Goal: Information Seeking & Learning: Learn about a topic

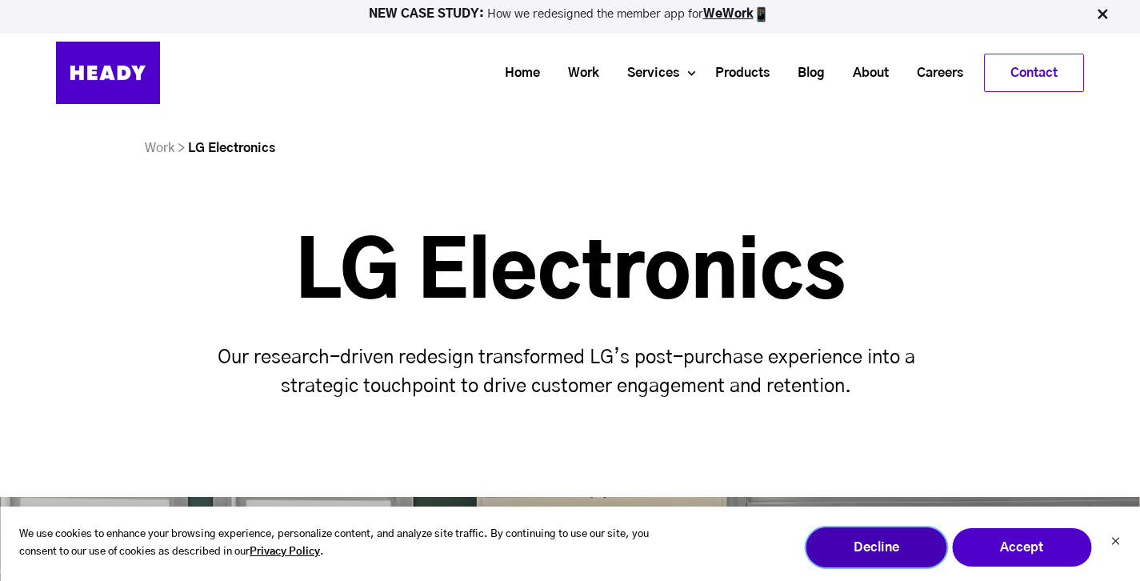
click at [891, 557] on button "Decline" at bounding box center [876, 547] width 141 height 40
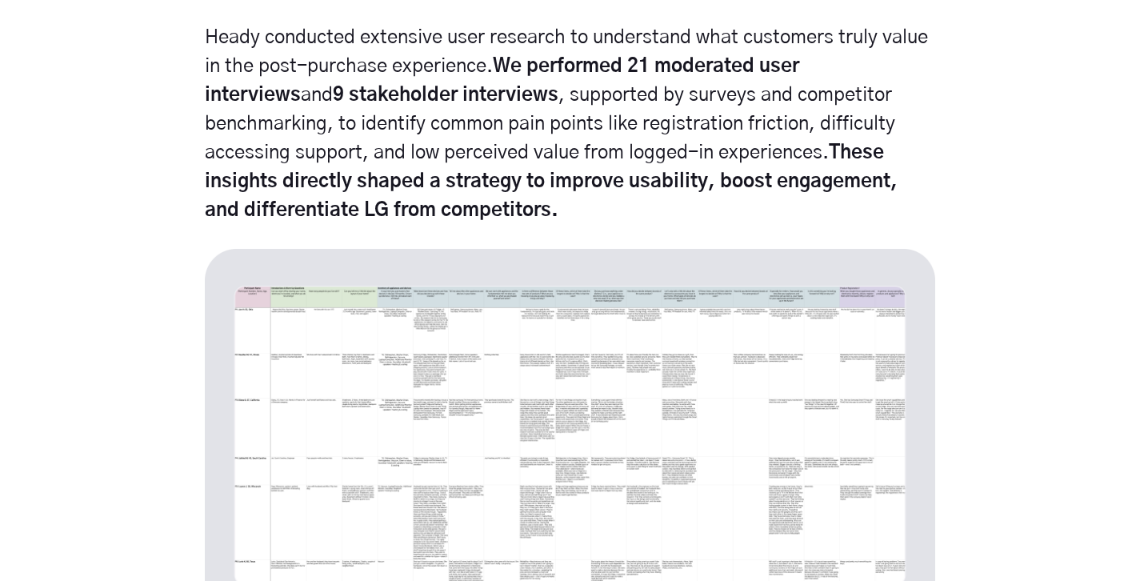
scroll to position [4575, 0]
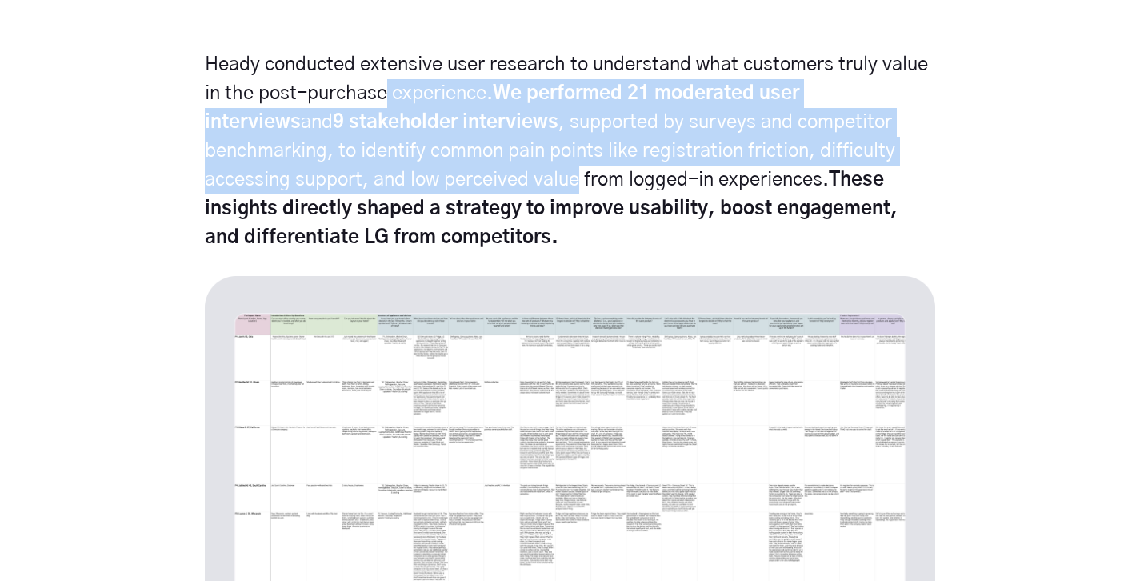
drag, startPoint x: 386, startPoint y: 96, endPoint x: 491, endPoint y: 166, distance: 126.9
click at [491, 166] on p "Heady conducted extensive user research to understand what customers truly valu…" at bounding box center [570, 151] width 730 height 202
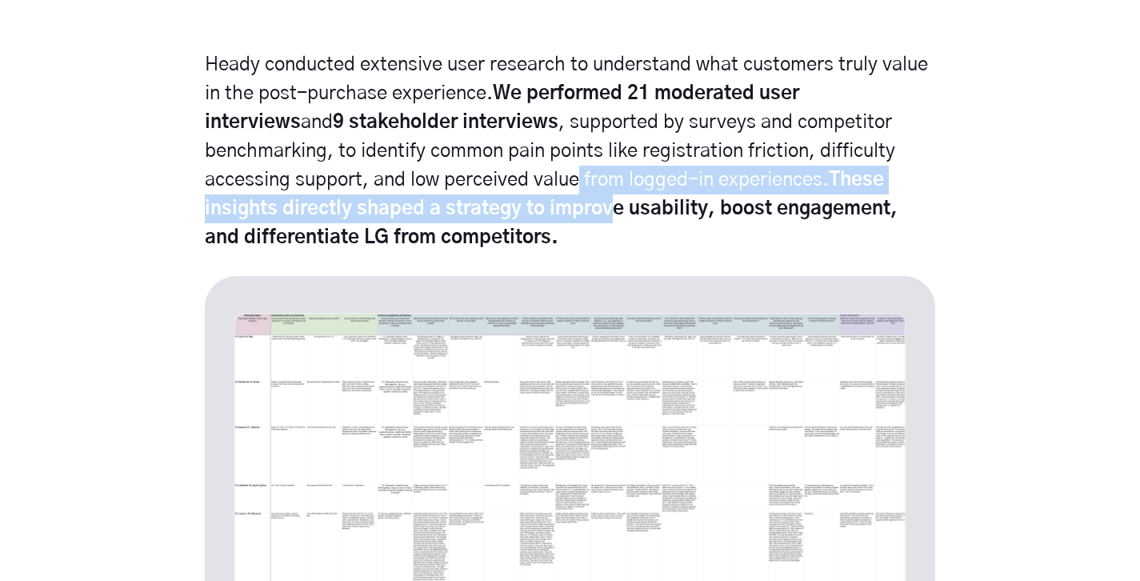
drag, startPoint x: 488, startPoint y: 165, endPoint x: 540, endPoint y: 222, distance: 77.6
click at [539, 222] on p "Heady conducted extensive user research to understand what customers truly valu…" at bounding box center [570, 151] width 730 height 202
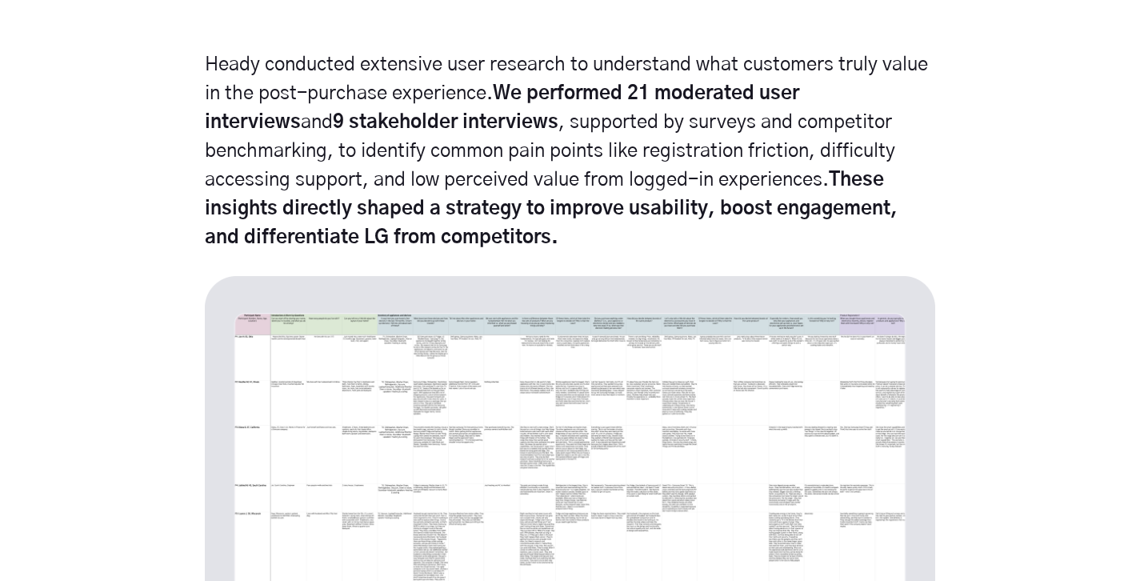
click at [540, 222] on p "Heady conducted extensive user research to understand what customers truly valu…" at bounding box center [570, 151] width 730 height 202
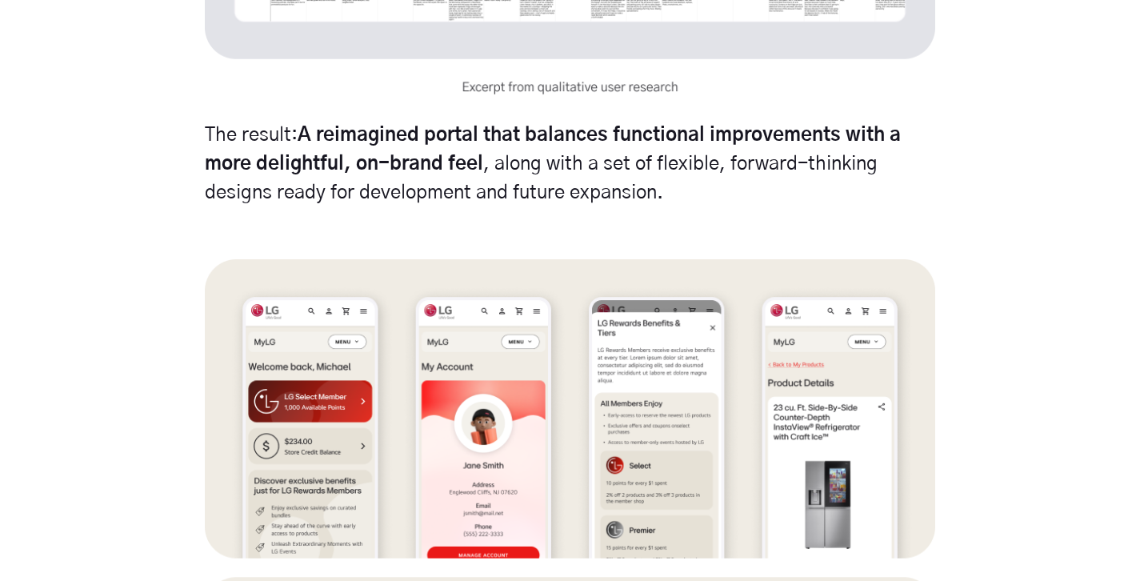
scroll to position [5183, 0]
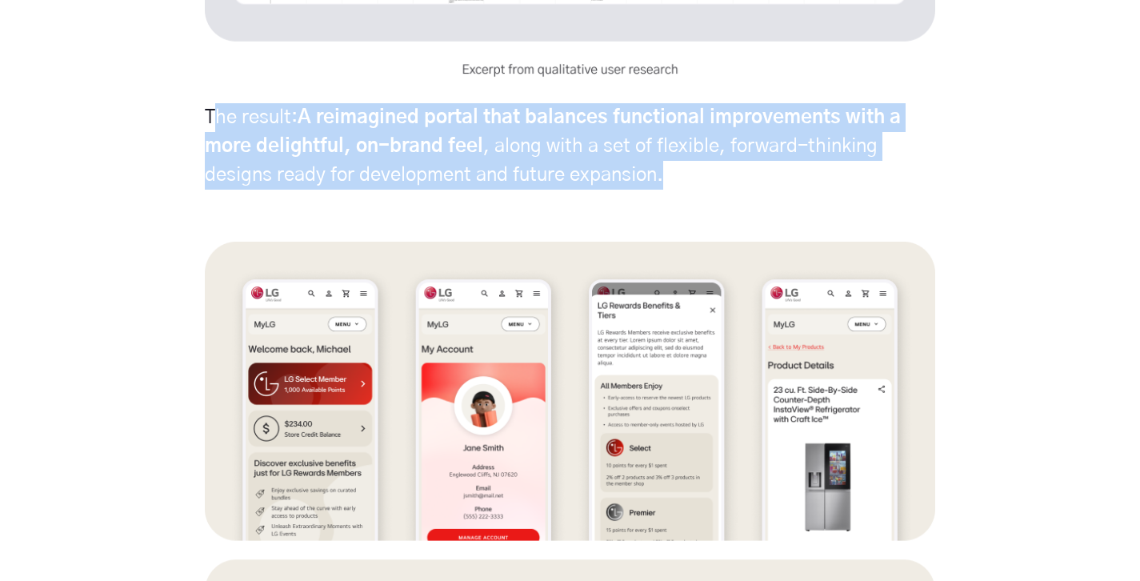
drag, startPoint x: 213, startPoint y: 113, endPoint x: 740, endPoint y: 167, distance: 530.1
click at [740, 164] on p "The result: A reimagined portal that balances functional improvements with a mo…" at bounding box center [570, 146] width 730 height 86
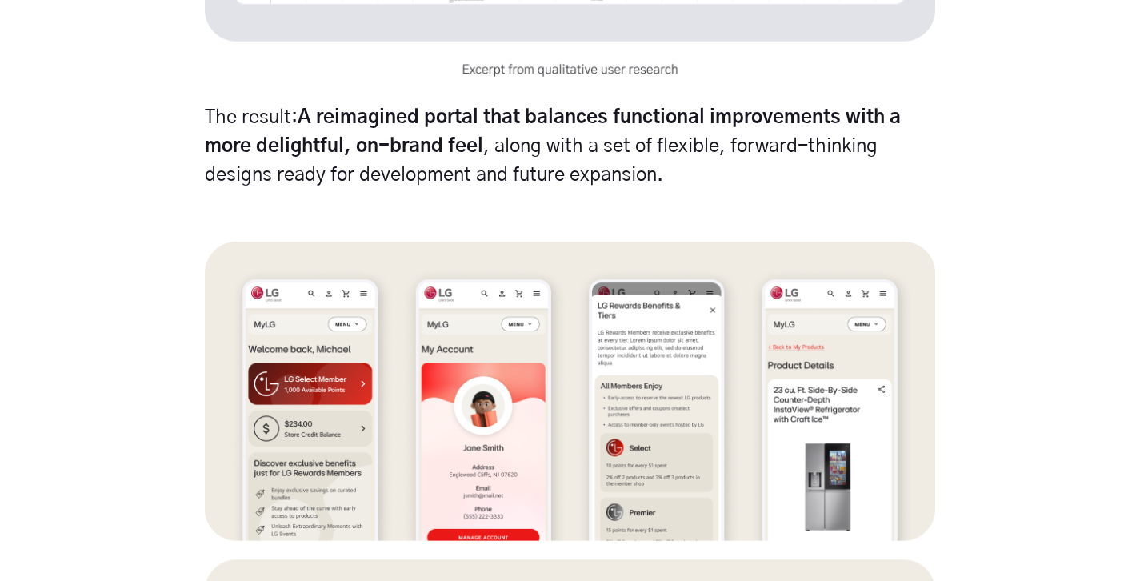
click at [740, 167] on p "The result: A reimagined portal that balances functional improvements with a mo…" at bounding box center [570, 146] width 730 height 86
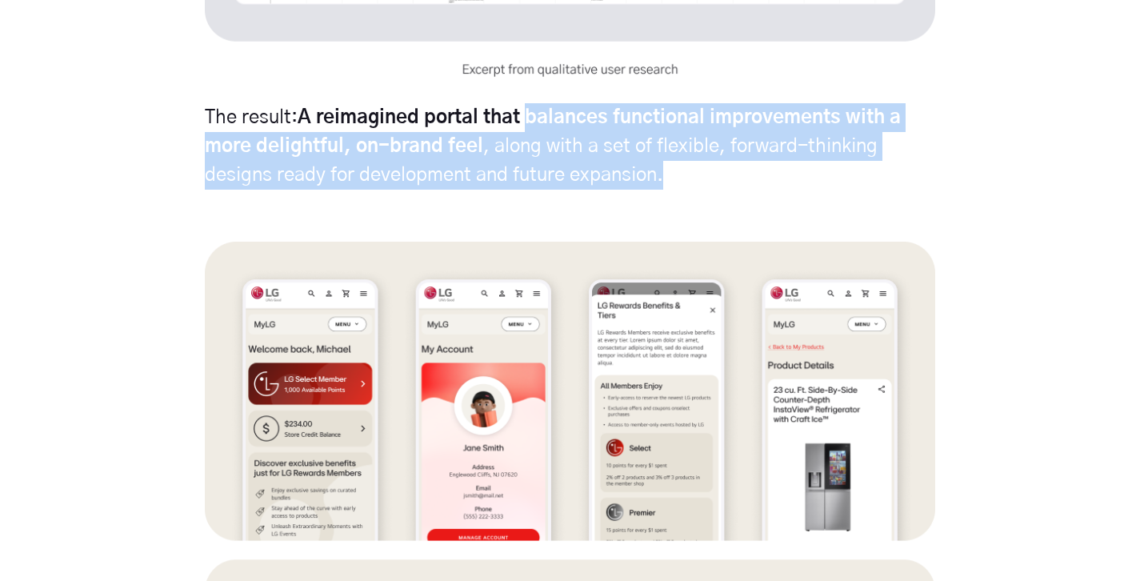
drag, startPoint x: 740, startPoint y: 167, endPoint x: 594, endPoint y: 119, distance: 153.3
click at [594, 119] on p "The result: A reimagined portal that balances functional improvements with a mo…" at bounding box center [570, 146] width 730 height 86
click at [594, 119] on strong "A reimagined portal that balances functional improvements with a more delightfu…" at bounding box center [553, 132] width 696 height 48
drag, startPoint x: 594, startPoint y: 119, endPoint x: 657, endPoint y: 177, distance: 84.9
click at [658, 174] on p "The result: A reimagined portal that balances functional improvements with a mo…" at bounding box center [570, 146] width 730 height 86
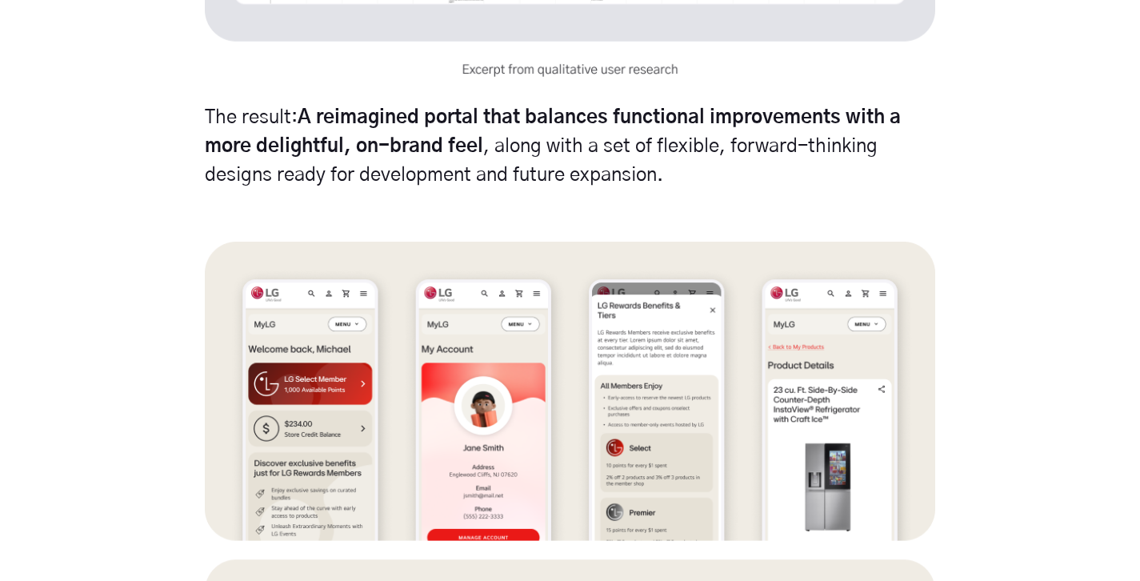
click at [657, 174] on p "The result: A reimagined portal that balances functional improvements with a mo…" at bounding box center [570, 146] width 730 height 86
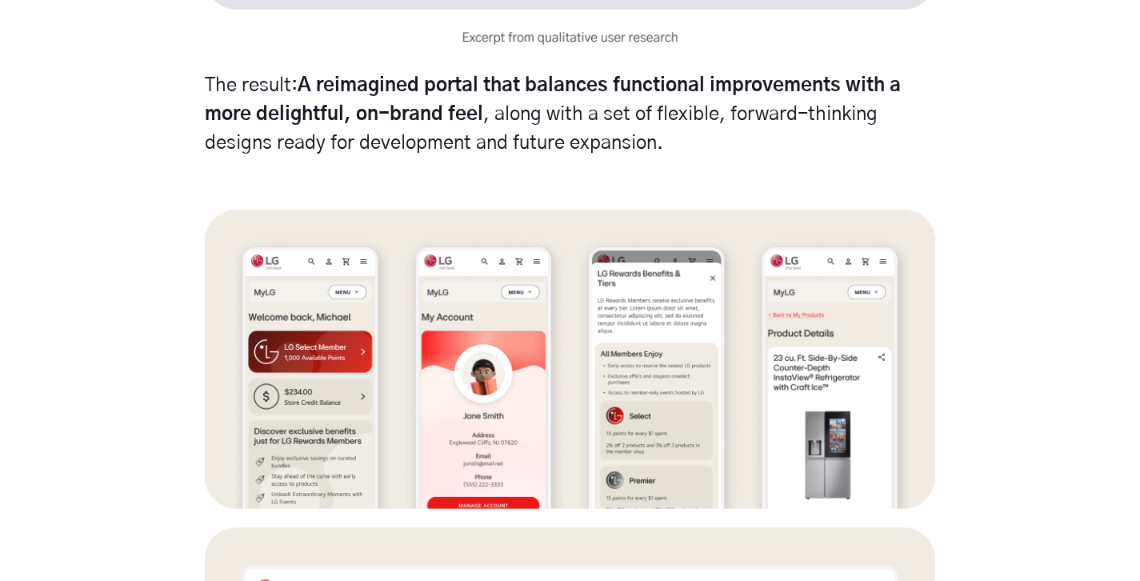
click at [817, 150] on p "The result: A reimagined portal that balances functional improvements with a mo…" at bounding box center [570, 114] width 730 height 86
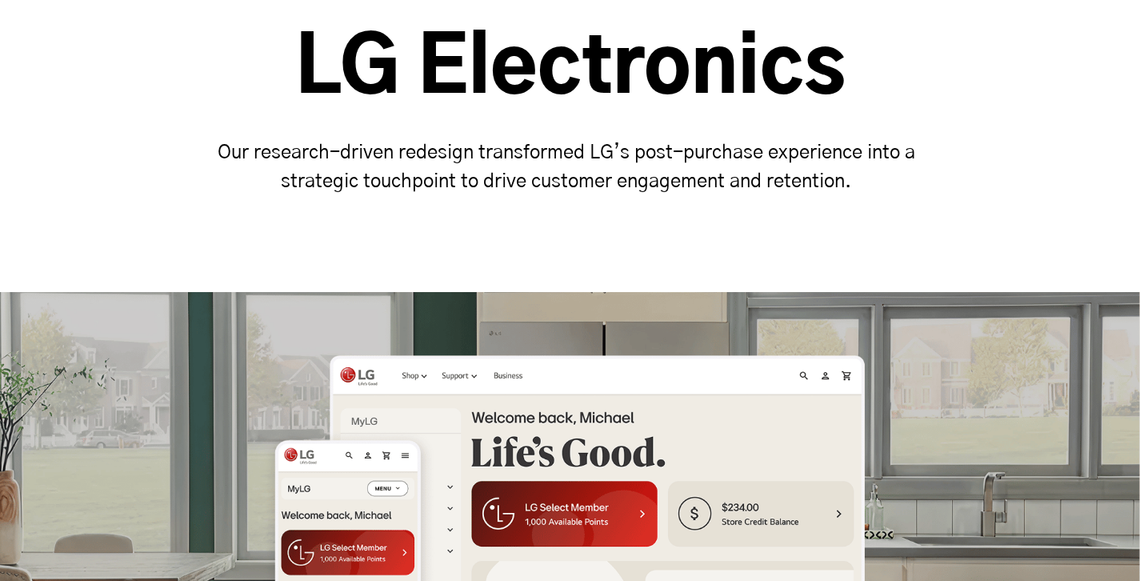
scroll to position [0, 0]
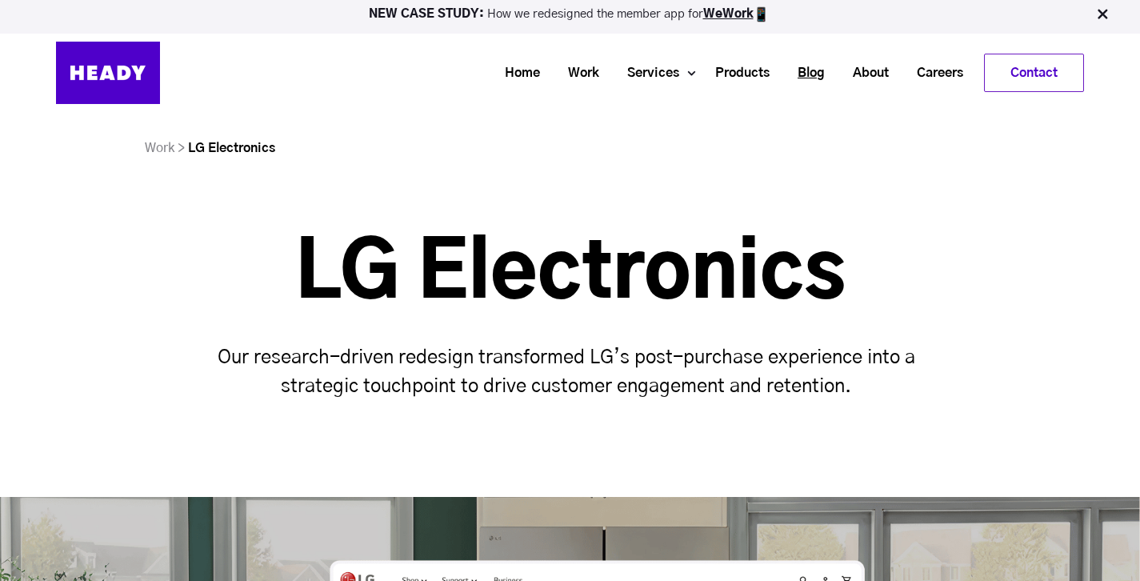
click at [811, 73] on link "Blog" at bounding box center [805, 73] width 55 height 30
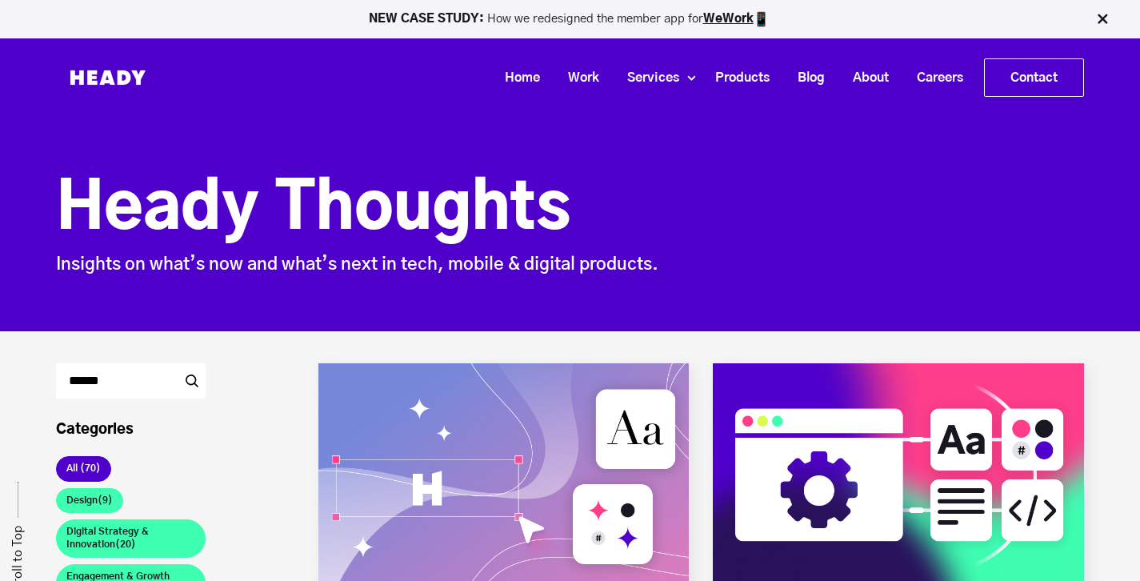
drag, startPoint x: 1143, startPoint y: 4, endPoint x: 1151, endPoint y: -20, distance: 25.3
click at [572, 77] on link "Work" at bounding box center [577, 78] width 59 height 30
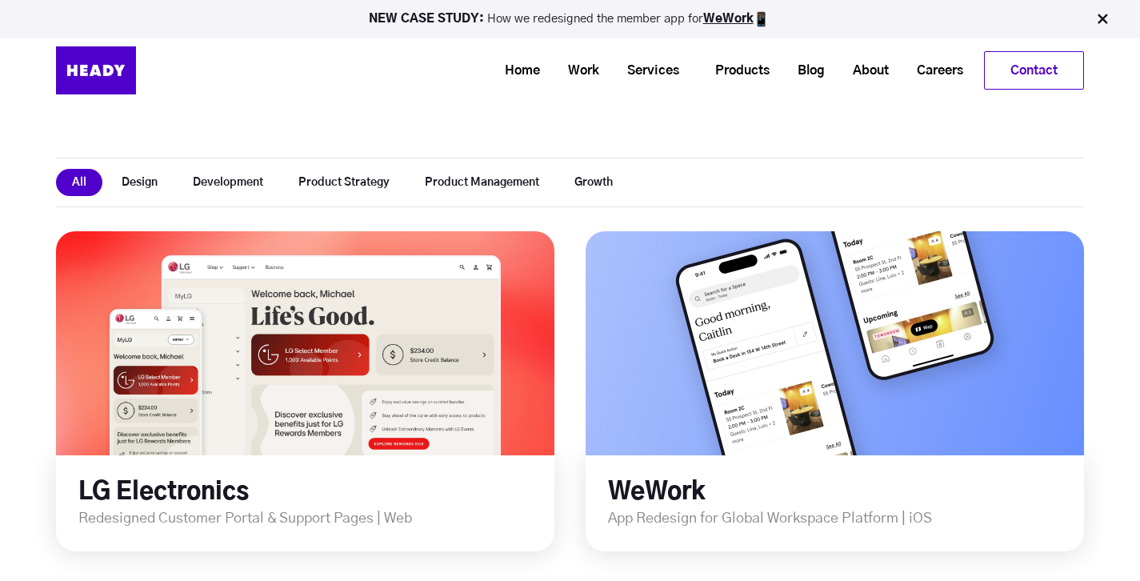
scroll to position [311, 0]
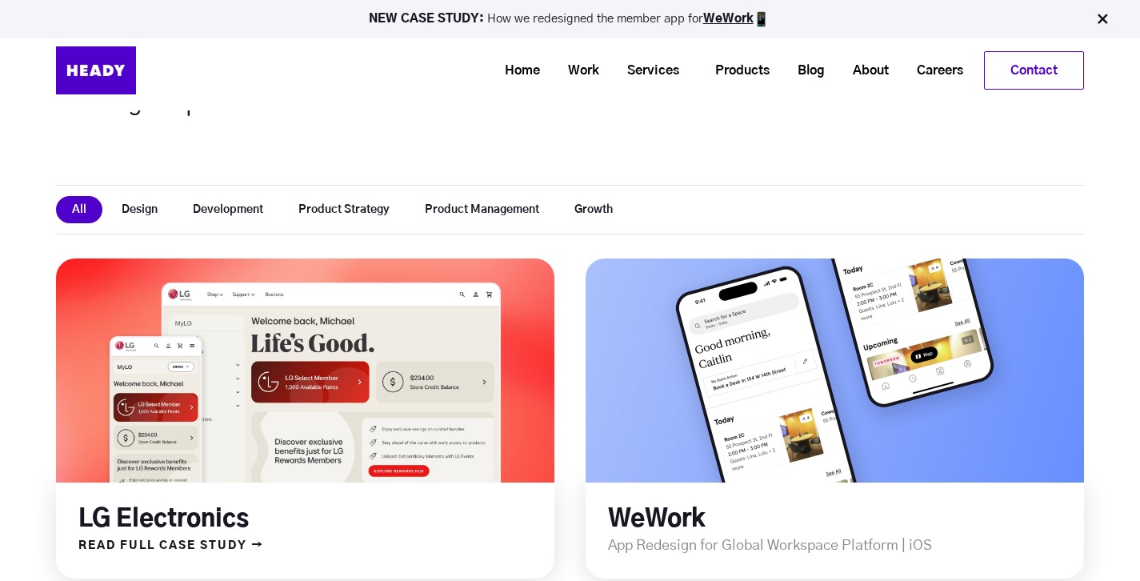
click at [387, 518] on h2 "LG Electronics" at bounding box center [316, 520] width 476 height 30
click at [213, 548] on span "READ FULL CASE STUDY →" at bounding box center [160, 545] width 208 height 21
